Goal: Task Accomplishment & Management: Manage account settings

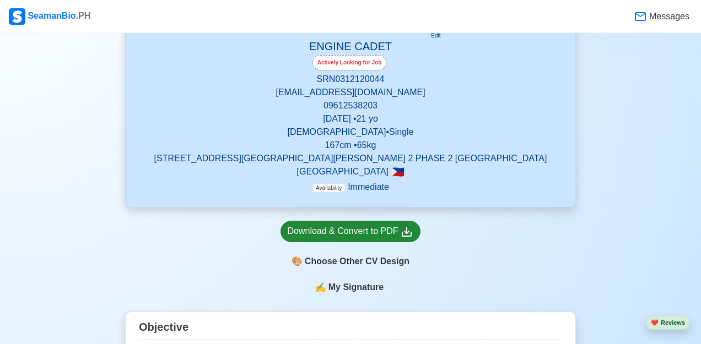
scroll to position [496, 0]
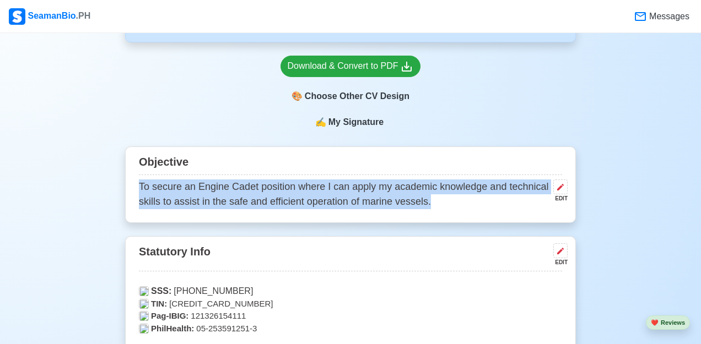
drag, startPoint x: 138, startPoint y: 186, endPoint x: 448, endPoint y: 209, distance: 311.0
click at [445, 209] on div "Objective To secure an Engine Cadet position where I can apply my academic know…" at bounding box center [350, 185] width 451 height 77
copy p "To secure an Engine Cadet position where I can apply my academic knowledge and …"
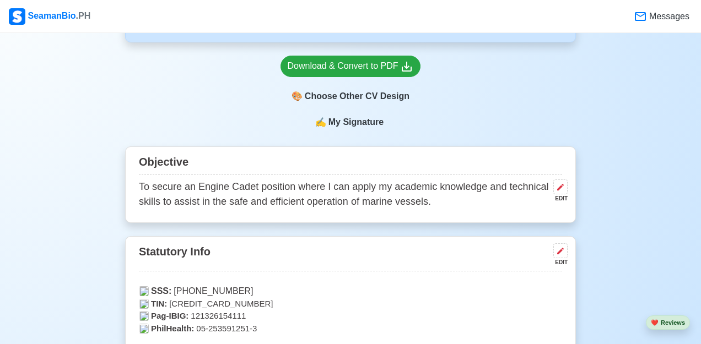
click at [196, 155] on div "Objective" at bounding box center [350, 164] width 423 height 24
drag, startPoint x: 190, startPoint y: 164, endPoint x: 133, endPoint y: 159, distance: 57.5
click at [133, 159] on div "Objective To secure an Engine Cadet position where I can apply my academic know…" at bounding box center [350, 185] width 451 height 77
copy div "Objective"
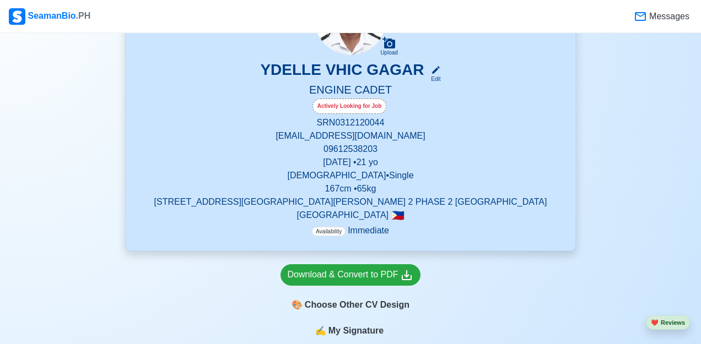
scroll to position [220, 0]
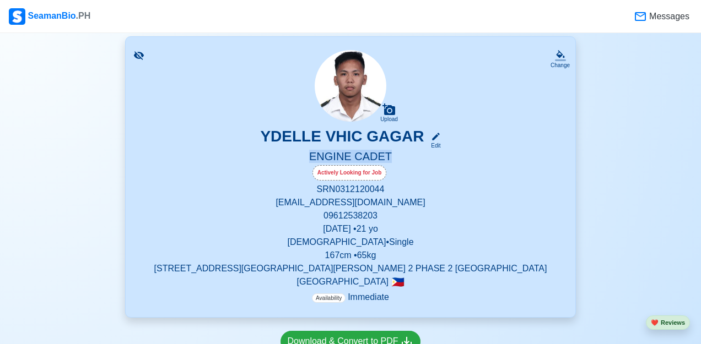
drag, startPoint x: 311, startPoint y: 158, endPoint x: 391, endPoint y: 162, distance: 79.5
click at [391, 162] on h5 "ENGINE CADET" at bounding box center [350, 157] width 423 height 15
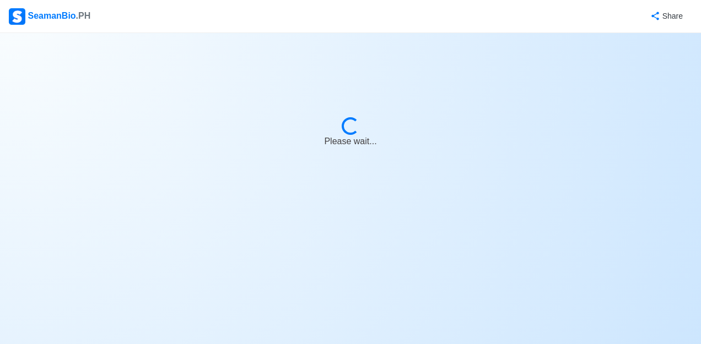
select select "Actively Looking for Job"
select select "Visible for Hiring"
select select "Single"
select select "[DEMOGRAPHIC_DATA]"
select select "PH"
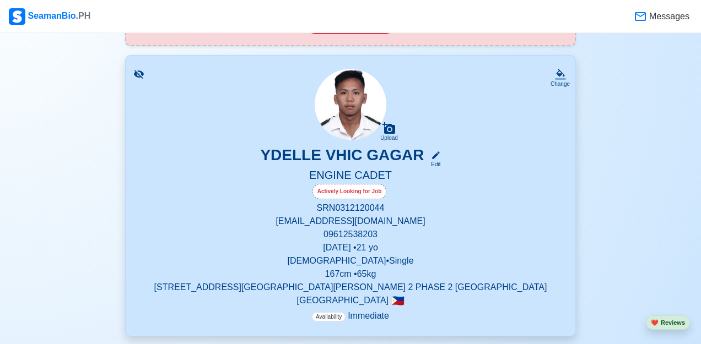
scroll to position [220, 0]
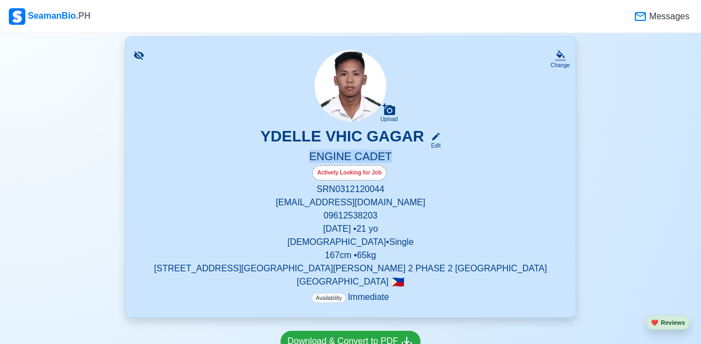
drag, startPoint x: 309, startPoint y: 158, endPoint x: 386, endPoint y: 161, distance: 77.7
click at [386, 161] on h5 "ENGINE CADET" at bounding box center [350, 157] width 423 height 15
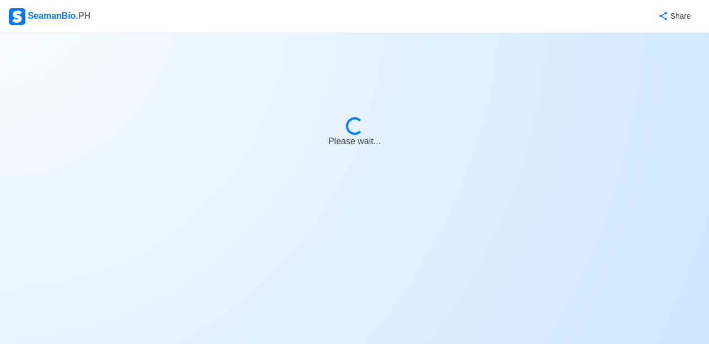
select select "Actively Looking for Job"
select select "Visible for Hiring"
select select "Single"
select select "[DEMOGRAPHIC_DATA]"
select select "PH"
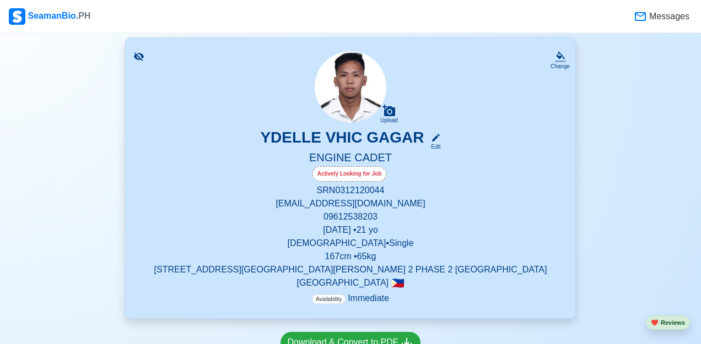
scroll to position [220, 0]
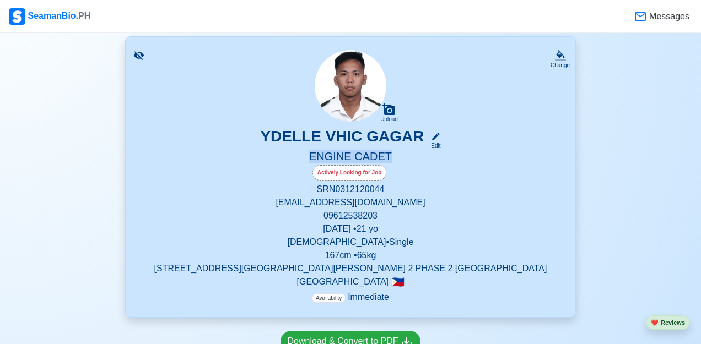
copy h5 "ENGINE CADET"
drag, startPoint x: 312, startPoint y: 160, endPoint x: 387, endPoint y: 163, distance: 75.0
click at [387, 163] on h5 "ENGINE CADET" at bounding box center [350, 157] width 423 height 15
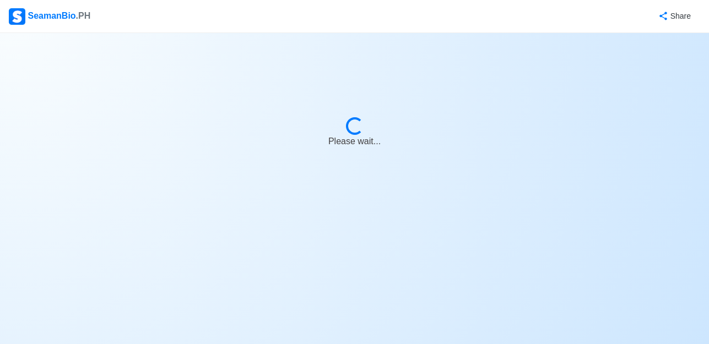
select select "Actively Looking for Job"
select select "Visible for Hiring"
select select "Single"
select select "[DEMOGRAPHIC_DATA]"
select select "PH"
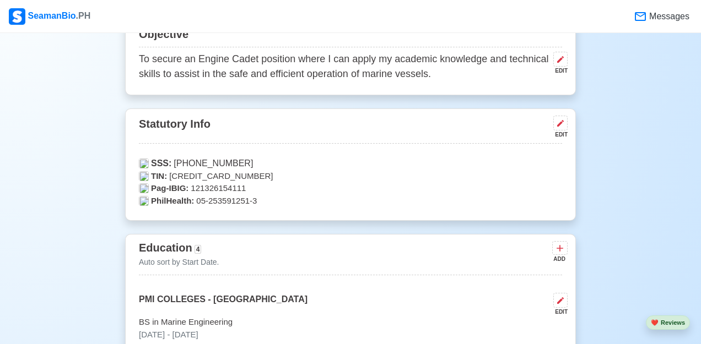
scroll to position [606, 0]
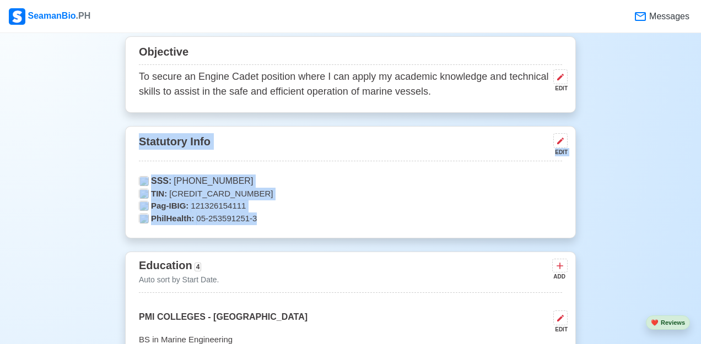
drag, startPoint x: 136, startPoint y: 144, endPoint x: 260, endPoint y: 229, distance: 150.7
click at [259, 228] on div "Statutory Info EDIT SSS: [PHONE_NUMBER] TIN: [CREDIT_CARD_NUMBER] Pag-IBIG: 121…" at bounding box center [350, 182] width 451 height 113
copy div "Statutory Info EDIT SSS: [PHONE_NUMBER] TIN: [CREDIT_CARD_NUMBER] Pag-IBIG: 121…"
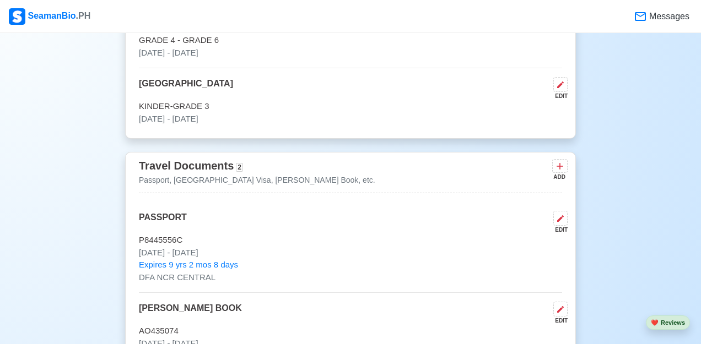
scroll to position [1047, 0]
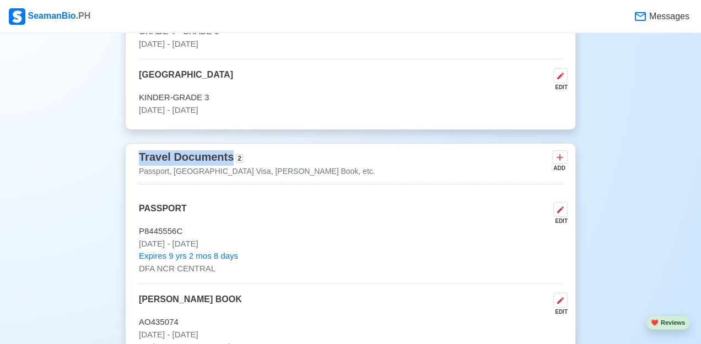
drag, startPoint x: 140, startPoint y: 161, endPoint x: 232, endPoint y: 163, distance: 92.0
click at [232, 163] on div "Travel Documents 2" at bounding box center [191, 157] width 104 height 15
copy span "Travel Documents"
click at [246, 185] on div "Travel Documents 2 Passport, [GEOGRAPHIC_DATA] Visa, [PERSON_NAME] Book, etc. A…" at bounding box center [350, 166] width 423 height 36
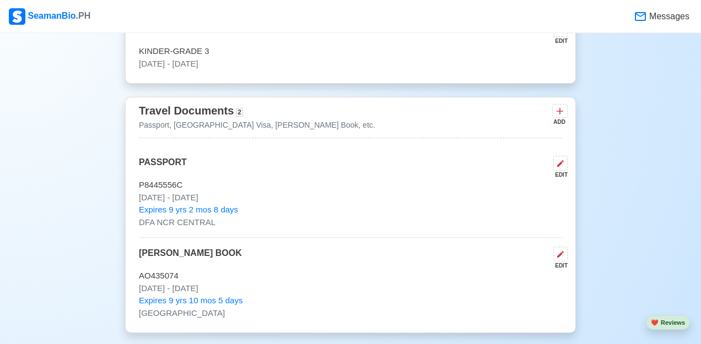
scroll to position [1157, 0]
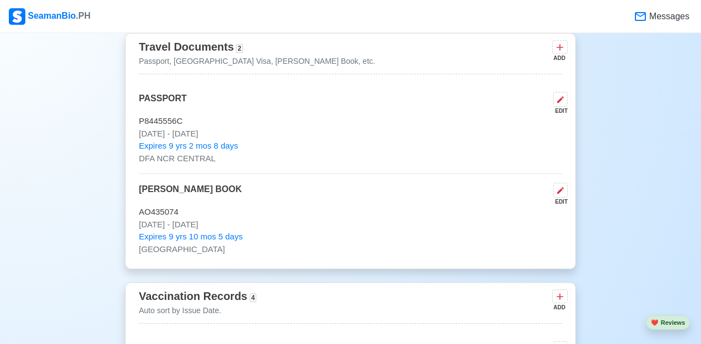
drag, startPoint x: 139, startPoint y: 102, endPoint x: 245, endPoint y: 137, distance: 111.3
click at [245, 137] on div "PASSPORT EDIT [PASSPORT] [DATE] - [DATE] Expires 9 yrs 2 mos 8 days DFA NCR CEN…" at bounding box center [350, 133] width 423 height 82
copy div "PASSPORT EDIT [PASSPORT] [DATE] - [DATE]"
click at [382, 152] on p "Expires 9 yrs 2 mos 8 days" at bounding box center [350, 146] width 423 height 13
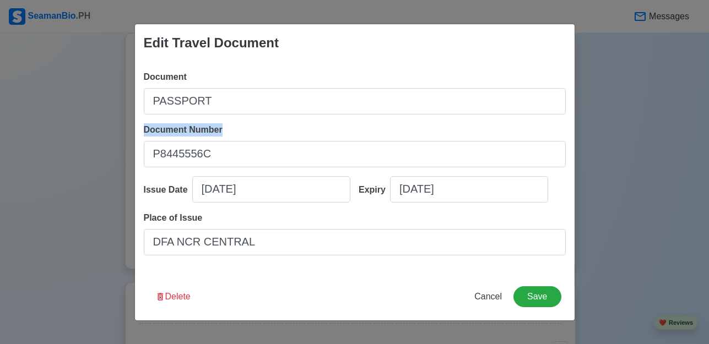
drag, startPoint x: 225, startPoint y: 129, endPoint x: 141, endPoint y: 133, distance: 84.4
click at [141, 133] on div "Document PASSPORT Document Number [PASSPORT] Issue Date [DATE] Expiry [DATE] Pl…" at bounding box center [355, 168] width 440 height 212
copy span "Document Number"
drag, startPoint x: 139, startPoint y: 190, endPoint x: 190, endPoint y: 193, distance: 50.2
click at [190, 193] on div "Document PASSPORT Document Number [PASSPORT] Issue Date [DATE] Expiry [DATE] Pl…" at bounding box center [355, 168] width 440 height 212
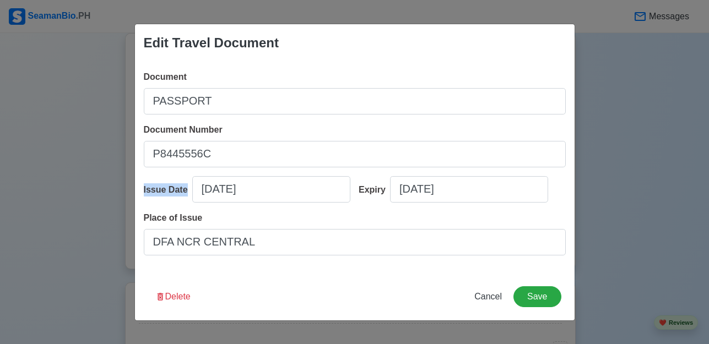
copy div "Issue Date"
drag, startPoint x: 353, startPoint y: 190, endPoint x: 386, endPoint y: 194, distance: 33.4
click at [386, 194] on div "Expiry [DATE]" at bounding box center [457, 193] width 215 height 35
copy div "Expiry"
click at [653, 138] on div "Edit Travel Document Document PASSPORT Document Number [PASSPORT] Issue Date [D…" at bounding box center [354, 172] width 709 height 344
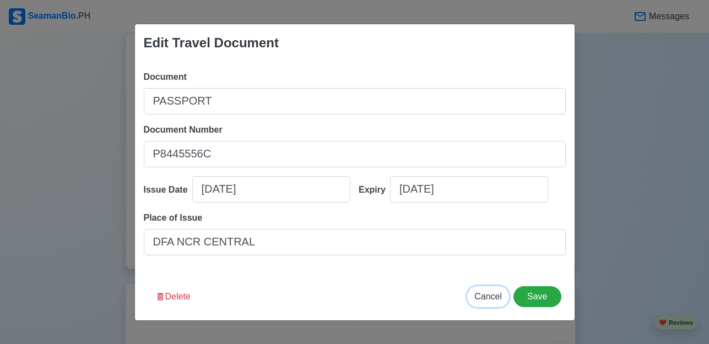
click at [491, 300] on span "Cancel" at bounding box center [488, 296] width 28 height 9
type input "[DATE]"
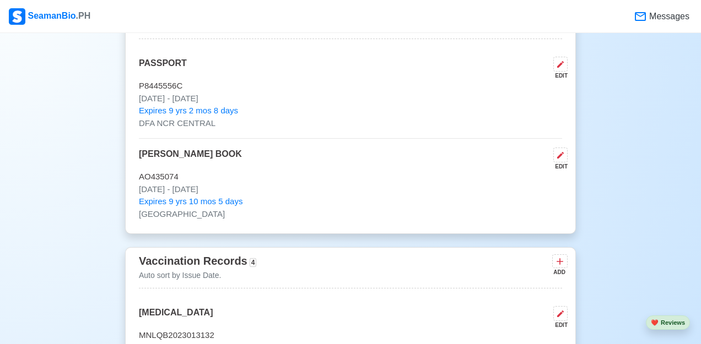
scroll to position [1212, 0]
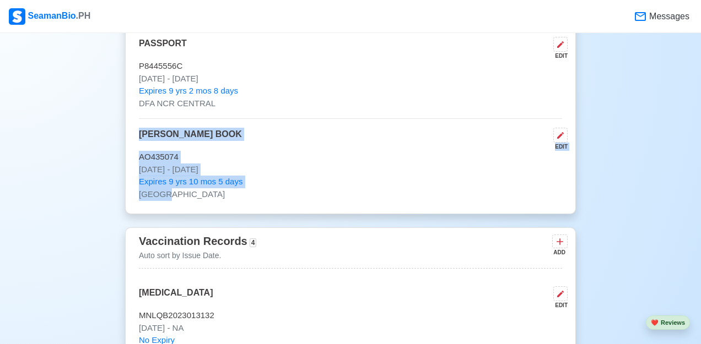
drag, startPoint x: 137, startPoint y: 138, endPoint x: 241, endPoint y: 196, distance: 119.4
click at [241, 196] on div "Travel Documents 2 Passport, [GEOGRAPHIC_DATA] Visa, [PERSON_NAME] Book, etc. A…" at bounding box center [350, 96] width 451 height 236
copy div "[PERSON_NAME] BOOK EDIT AO435074 [DATE] - [DATE] Expires 9 yrs 10 mos 5 days [G…"
click at [112, 178] on div "New 🧑🏻‍💻 Practice Interview 🏬 Apply to Agencies 🔥 Apply Jobs 🚢 Log My Travels Y…" at bounding box center [350, 271] width 701 height 2875
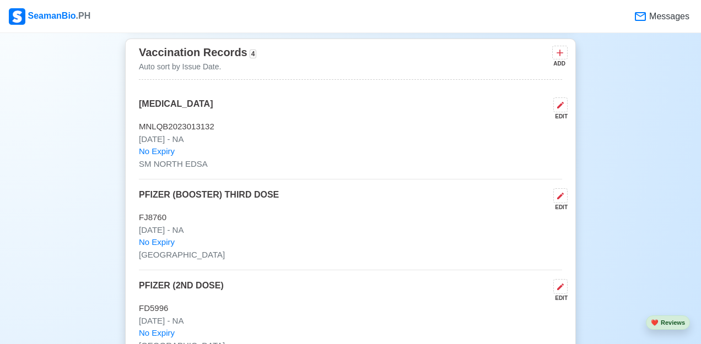
scroll to position [1377, 0]
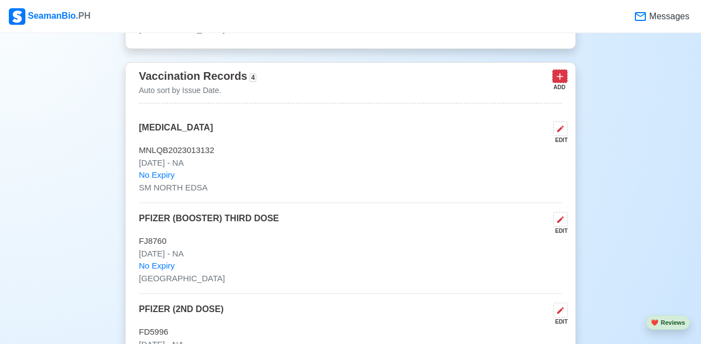
click at [559, 79] on icon at bounding box center [559, 76] width 11 height 11
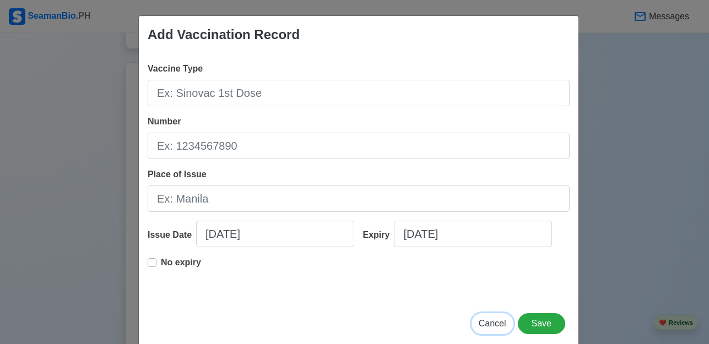
click at [490, 322] on span "Cancel" at bounding box center [493, 323] width 28 height 9
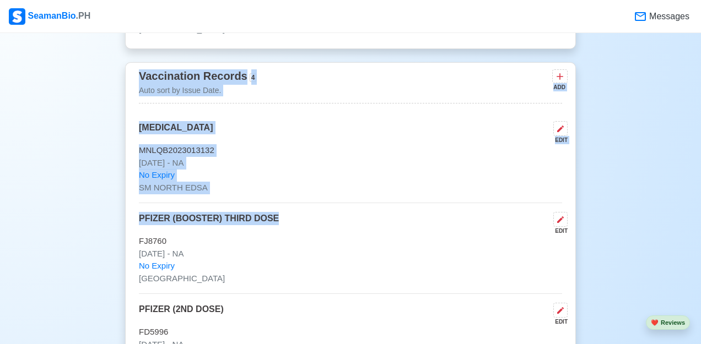
scroll to position [1598, 0]
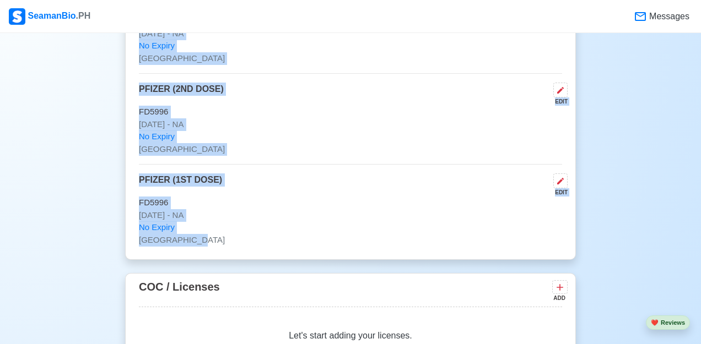
drag, startPoint x: 138, startPoint y: 78, endPoint x: 292, endPoint y: 244, distance: 226.1
click at [292, 244] on div "Vaccination Records 4 Auto sort by Issue Date. ADD [MEDICAL_DATA] EDIT MNLQB202…" at bounding box center [350, 51] width 451 height 418
click at [308, 191] on div "PFIZER (1ST DOSE) EDIT" at bounding box center [350, 185] width 423 height 23
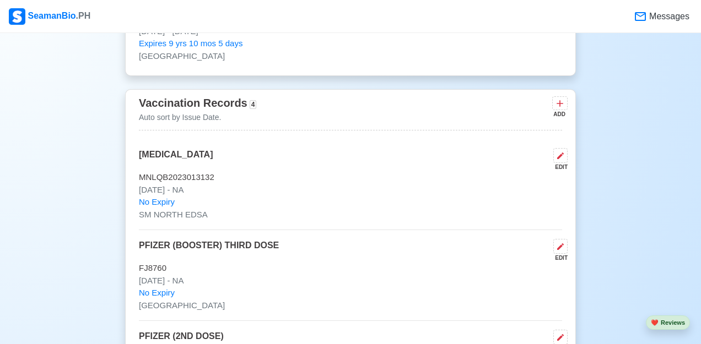
scroll to position [1322, 0]
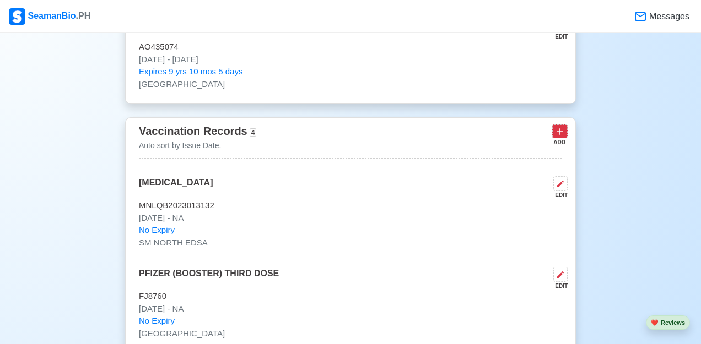
click at [559, 138] on button at bounding box center [559, 132] width 15 height 14
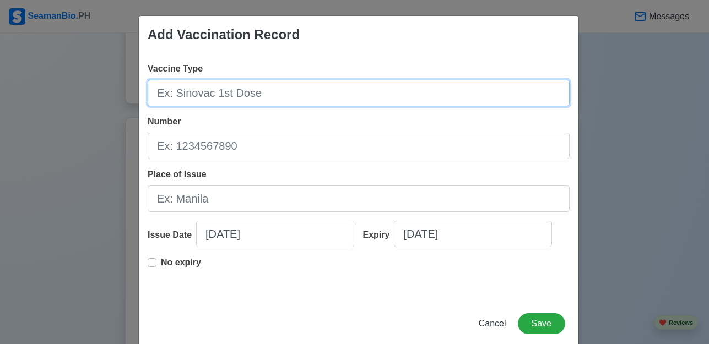
click at [250, 97] on input "Vaccine Type" at bounding box center [359, 93] width 422 height 26
type input "y"
type input "[MEDICAL_DATA]"
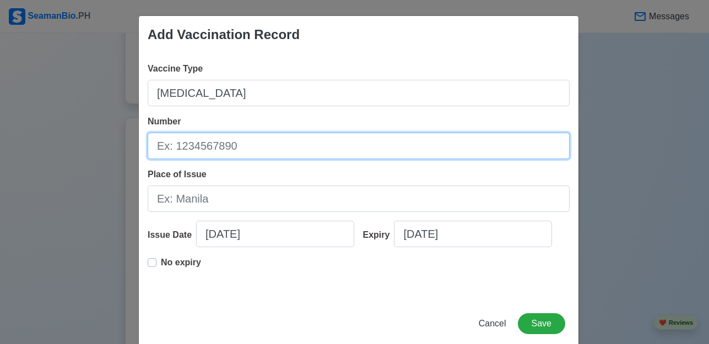
click at [212, 137] on input "Number" at bounding box center [359, 146] width 422 height 26
type input "MNLQB2023013132"
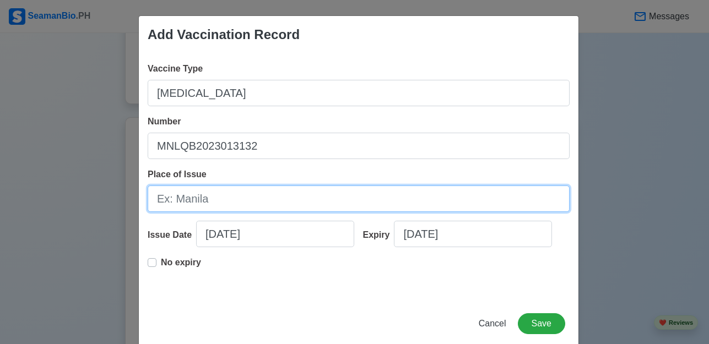
click at [244, 203] on input "Place of Issue" at bounding box center [359, 199] width 422 height 26
type input "[GEOGRAPHIC_DATA]"
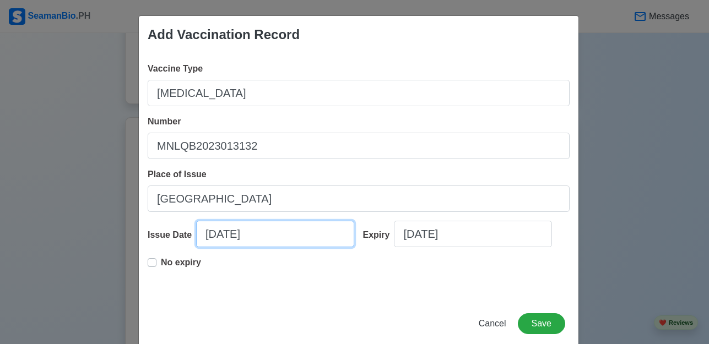
select select "****"
select select "*********"
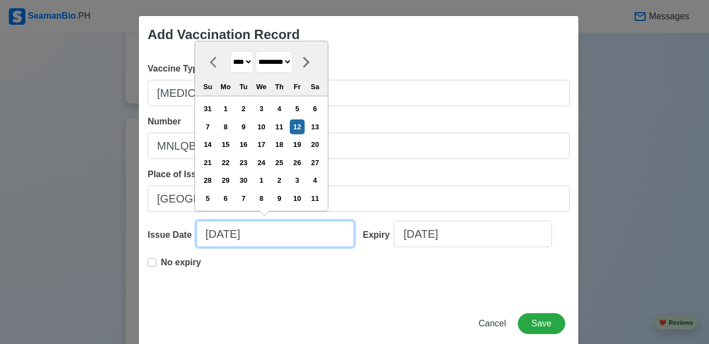
click at [267, 235] on input "[DATE]" at bounding box center [275, 234] width 158 height 26
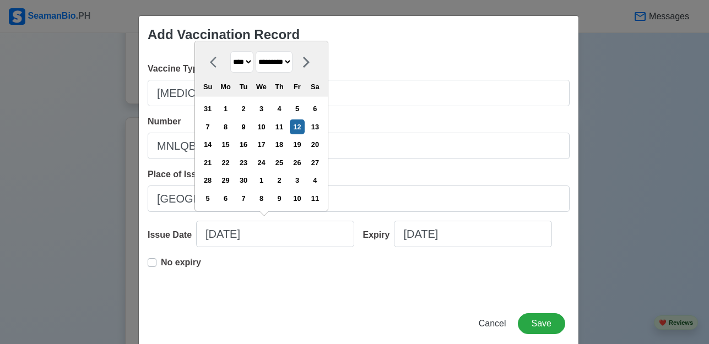
click at [37, 217] on div "Add Vaccination Record Vaccine Type [MEDICAL_DATA] Number MNLQB2023013132 Place…" at bounding box center [354, 172] width 709 height 344
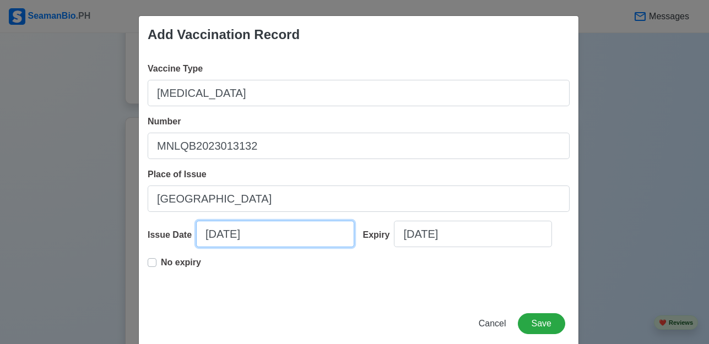
click at [247, 232] on input "[DATE]" at bounding box center [275, 234] width 158 height 26
select select "****"
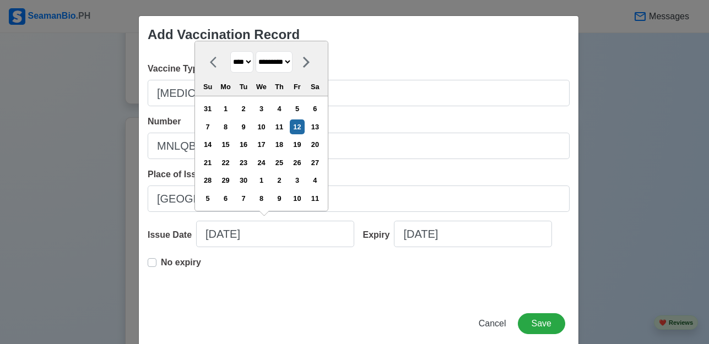
click at [283, 65] on select "******* ******** ***** ***** *** **** **** ****** ********* ******* ******** **…" at bounding box center [274, 61] width 37 height 21
select select "******"
click at [256, 51] on select "******* ******** ***** ***** *** **** **** ****** ********* ******* ******** **…" at bounding box center [274, 61] width 37 height 21
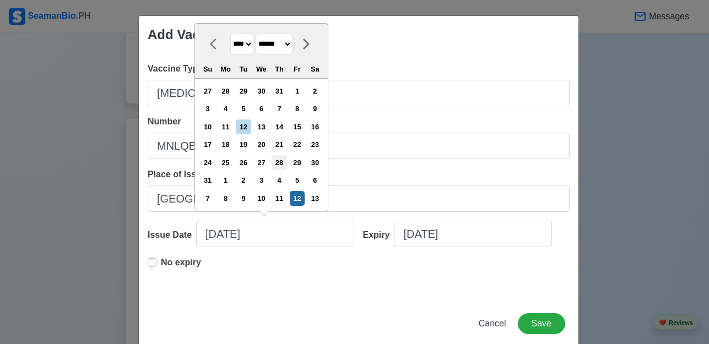
click at [279, 162] on div "28" at bounding box center [279, 162] width 15 height 15
type input "[DATE]"
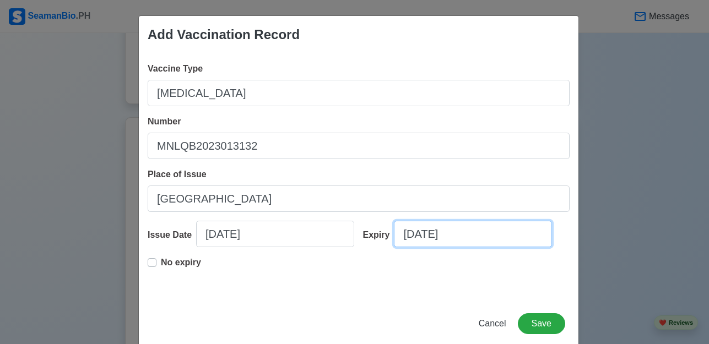
select select "****"
select select "*********"
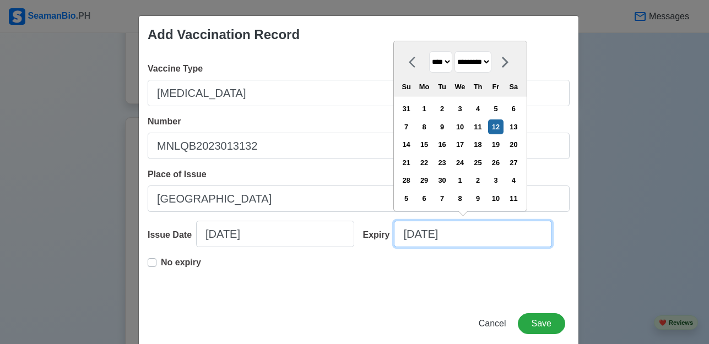
drag, startPoint x: 414, startPoint y: 234, endPoint x: 307, endPoint y: 239, distance: 107.5
click at [415, 234] on input "[DATE]" at bounding box center [473, 234] width 158 height 26
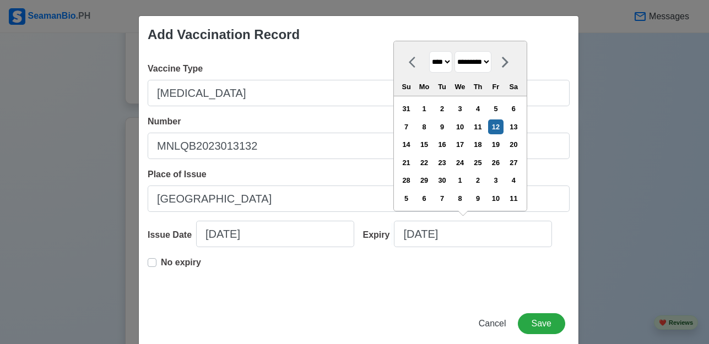
click at [161, 264] on label "No expiry" at bounding box center [181, 267] width 40 height 22
type input "[DATE]"
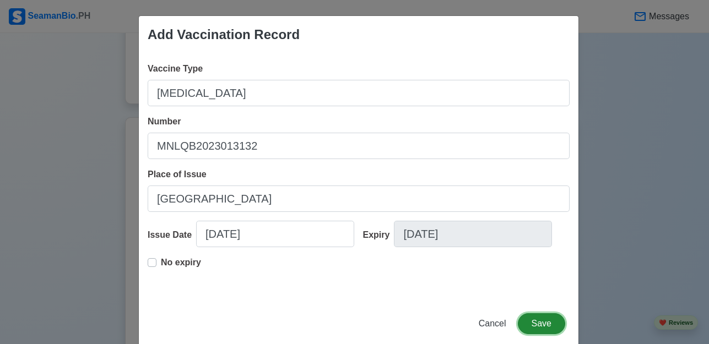
click at [532, 319] on button "Save" at bounding box center [541, 323] width 47 height 21
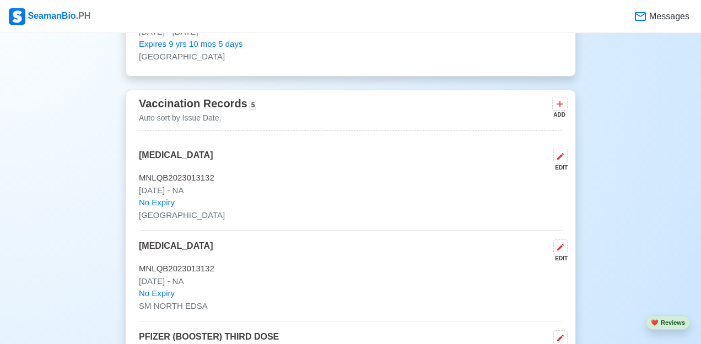
scroll to position [1377, 0]
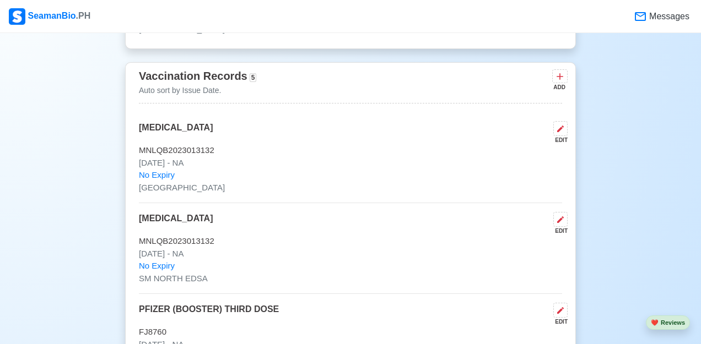
drag, startPoint x: 137, startPoint y: 129, endPoint x: 224, endPoint y: 168, distance: 95.2
click at [224, 168] on div "Vaccination Records 5 Auto sort by Issue Date. ADD [MEDICAL_DATA] EDIT MNLQB202…" at bounding box center [350, 316] width 451 height 509
click at [329, 180] on p "No Expiry" at bounding box center [350, 175] width 423 height 13
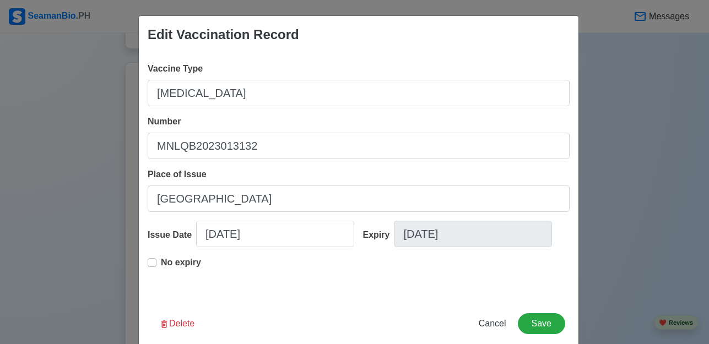
click at [588, 181] on div "Edit Vaccination Record Vaccine Type [MEDICAL_DATA] Number MNLQB2023013132 Plac…" at bounding box center [354, 172] width 709 height 344
click at [493, 325] on span "Cancel" at bounding box center [493, 323] width 28 height 9
type input "[DATE]"
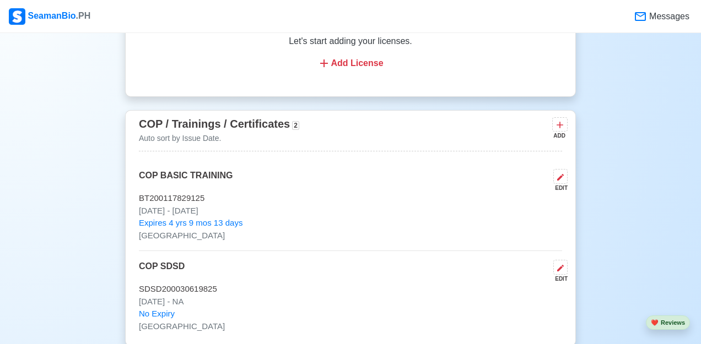
scroll to position [2039, 0]
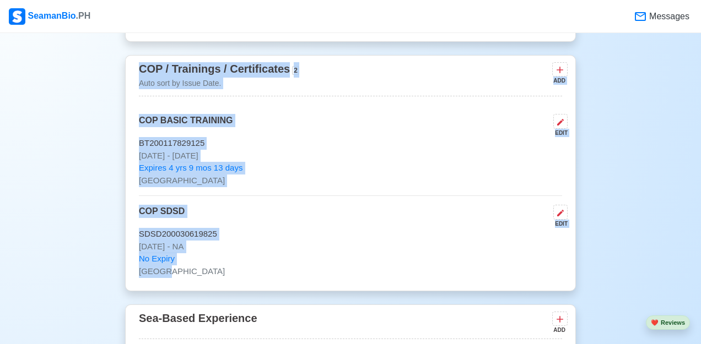
drag, startPoint x: 138, startPoint y: 75, endPoint x: 283, endPoint y: 278, distance: 249.2
click at [283, 278] on div "COP / Trainings / Certificates 2 Auto sort by Issue Date. ADD COP BASIC TRAININ…" at bounding box center [350, 173] width 451 height 236
